Goal: Transaction & Acquisition: Purchase product/service

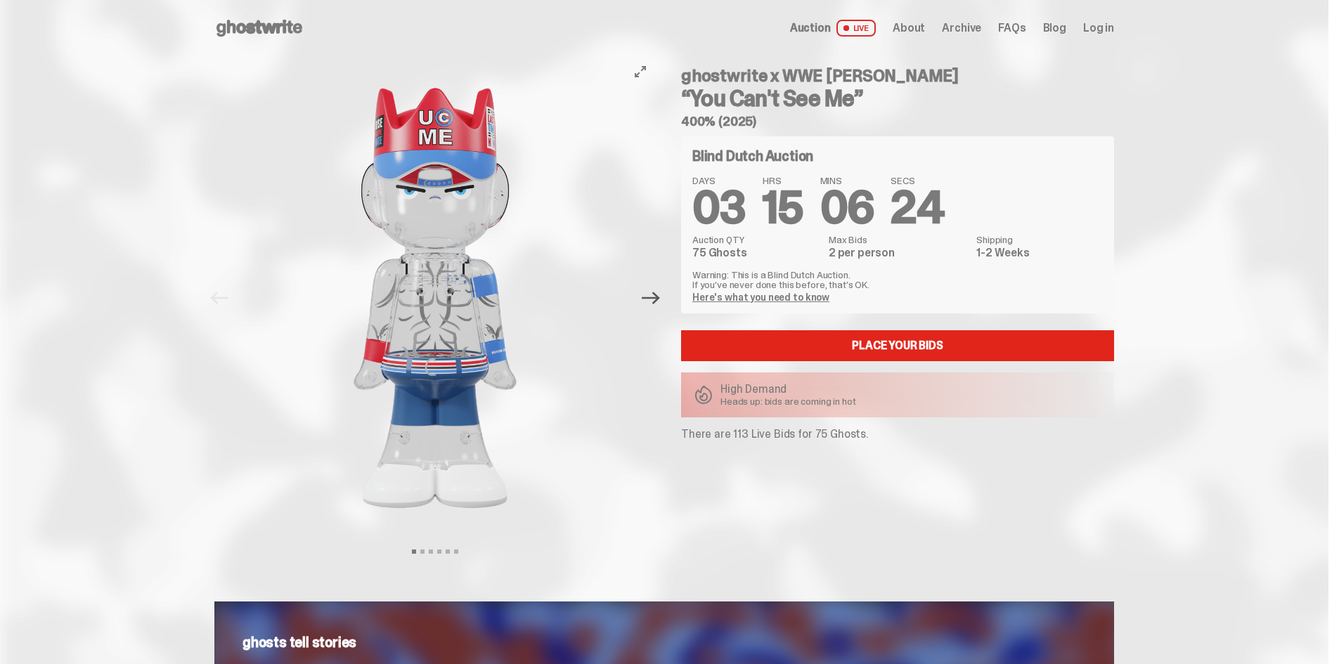
click at [660, 303] on icon "Next" at bounding box center [651, 298] width 18 height 18
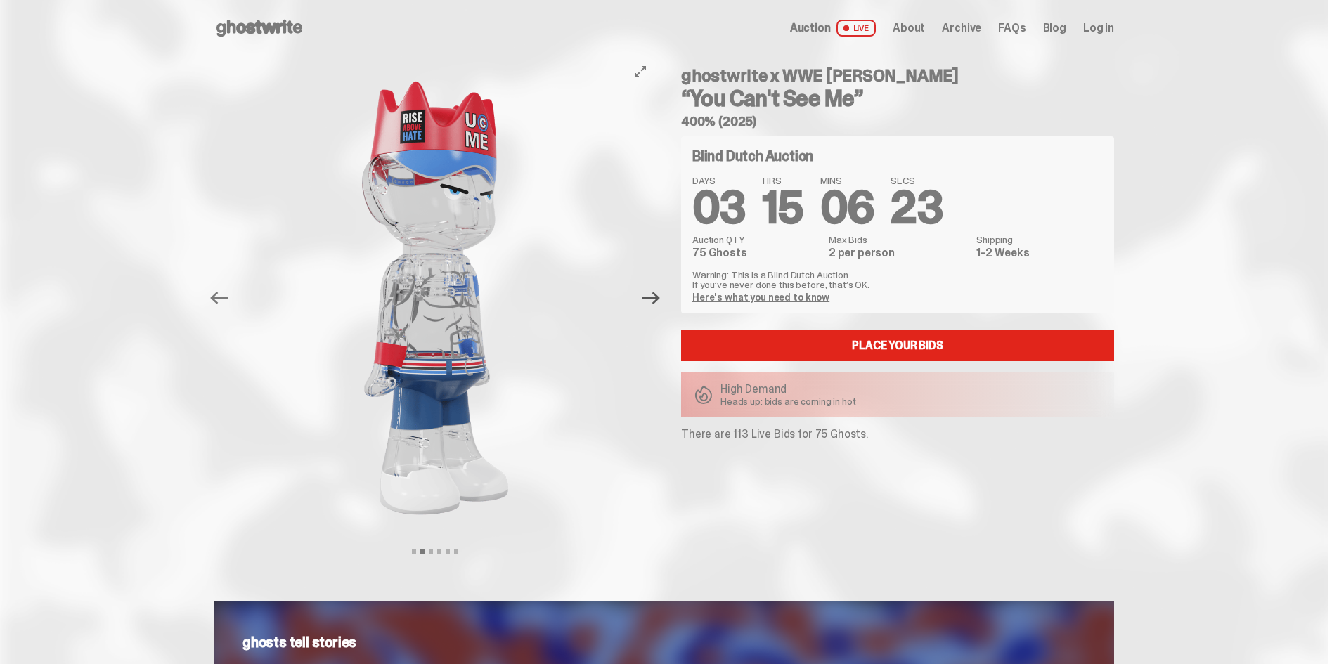
click at [660, 303] on icon "Next" at bounding box center [651, 298] width 18 height 18
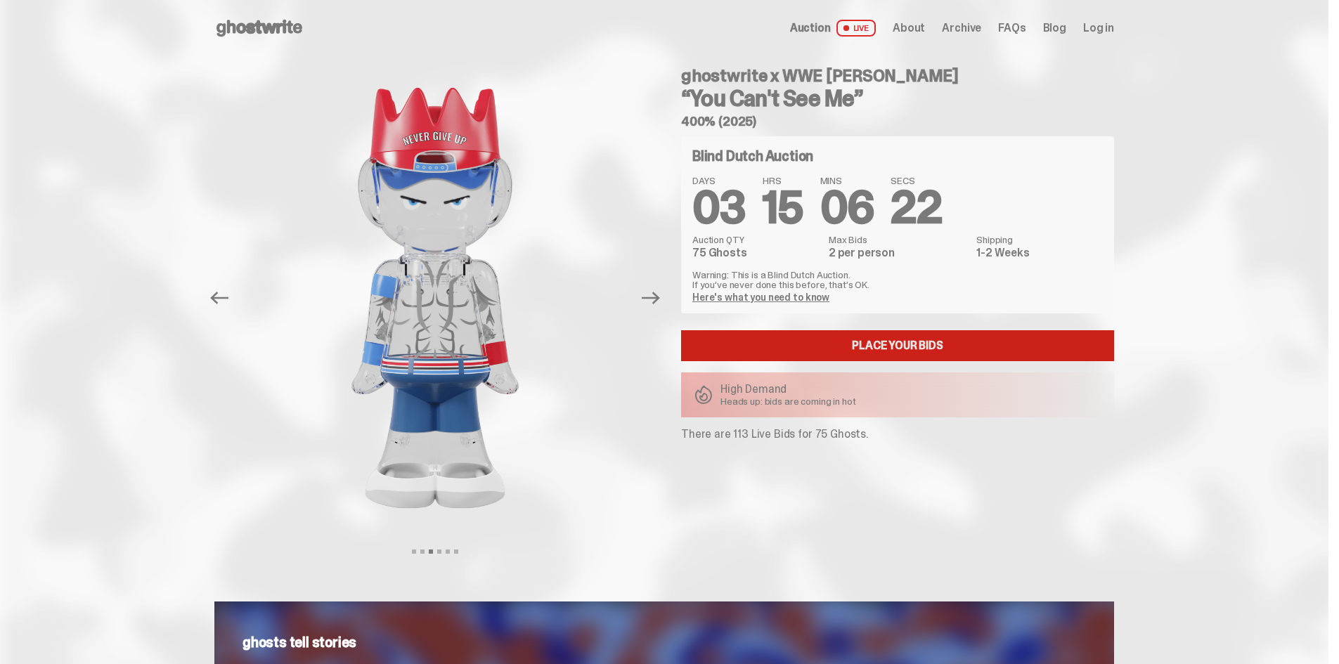
click at [810, 353] on link "Place your Bids" at bounding box center [897, 345] width 433 height 31
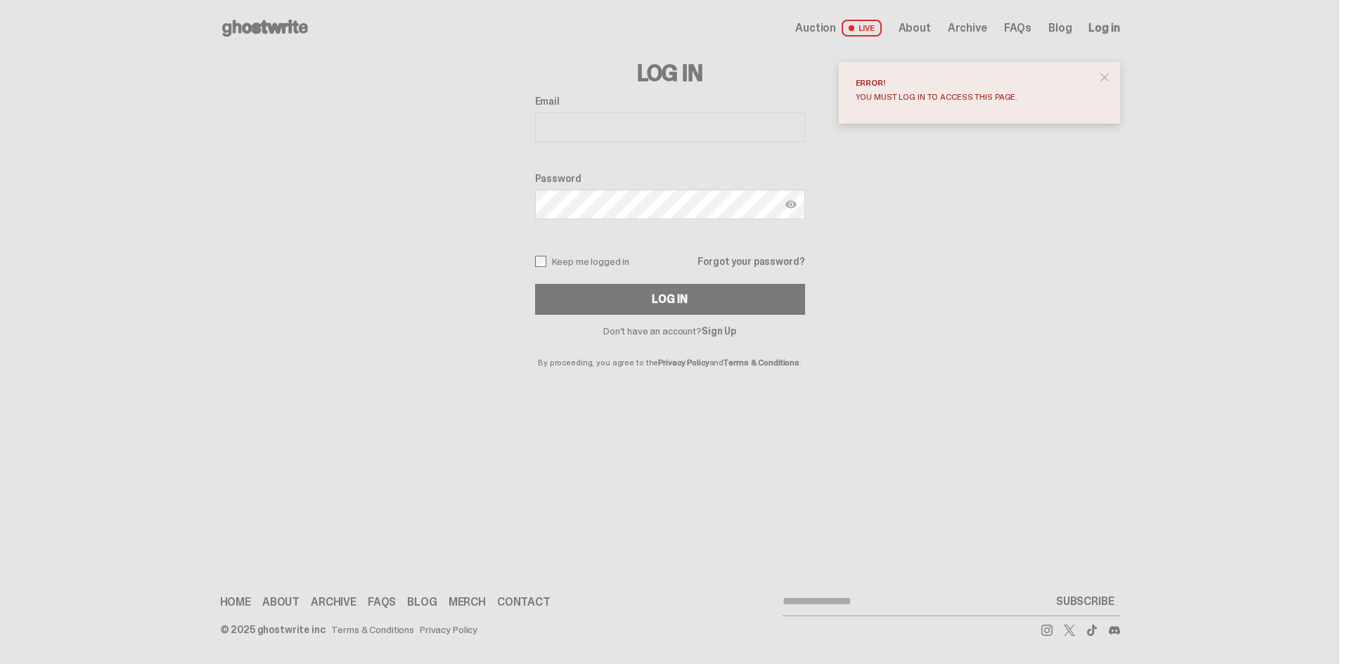
click at [658, 138] on input "Email" at bounding box center [670, 127] width 270 height 30
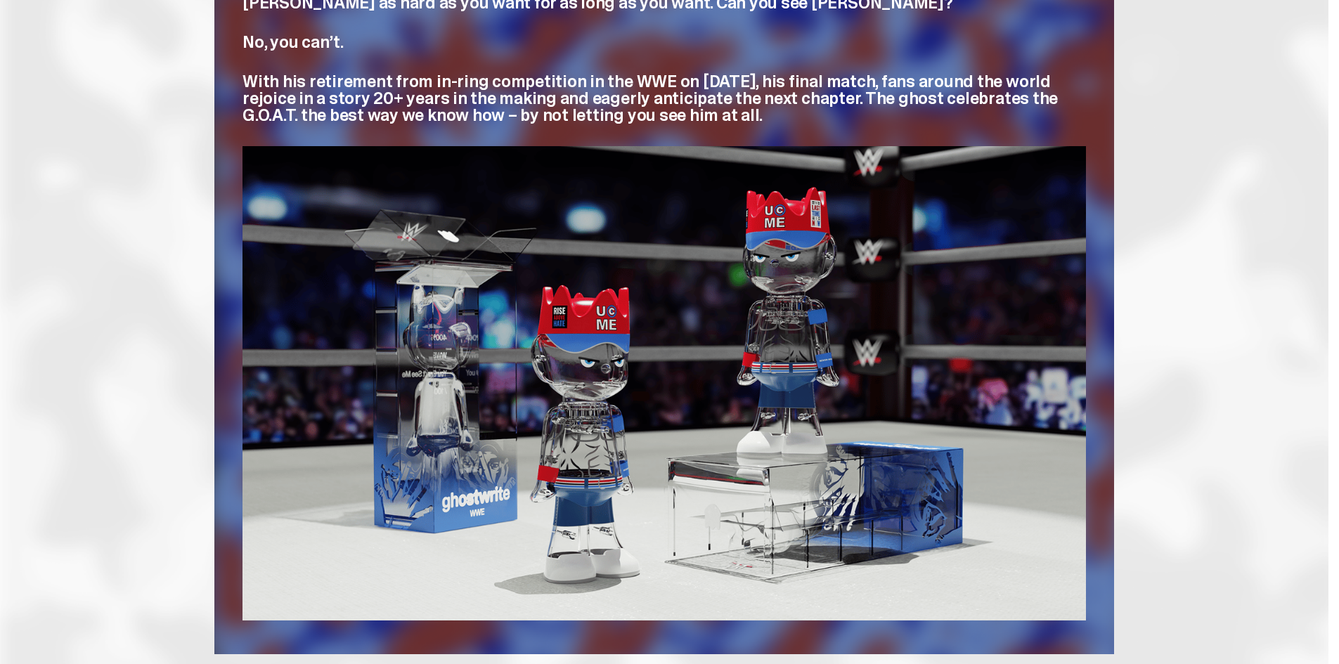
scroll to position [562, 0]
